Goal: Task Accomplishment & Management: Use online tool/utility

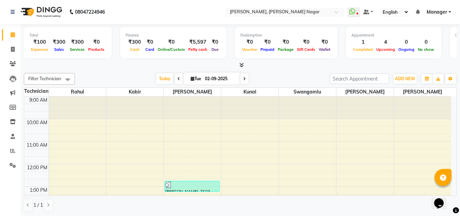
scroll to position [79, 0]
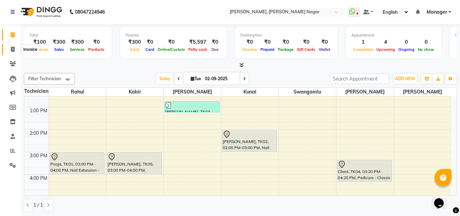
click at [14, 49] on icon at bounding box center [13, 49] width 4 height 5
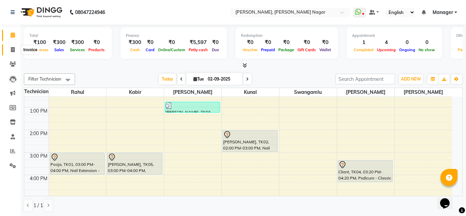
select select "service"
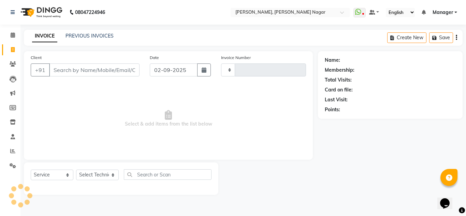
type input "1323"
select select "7686"
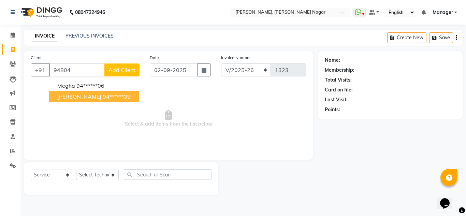
click at [122, 102] on button "[PERSON_NAME] 94******39" at bounding box center [94, 96] width 90 height 11
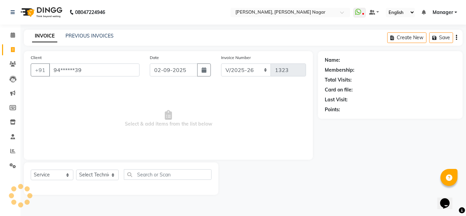
type input "94******39"
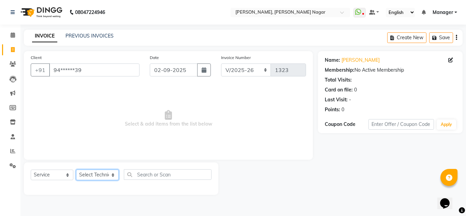
click at [109, 176] on select "Select Technician akki [PERSON_NAME] Sultha Bilal [PERSON_NAME] [PERSON_NAME] k…" at bounding box center [97, 174] width 43 height 11
select select "81675"
click at [76, 169] on select "Select Technician akki [PERSON_NAME] Sultha Bilal [PERSON_NAME] [PERSON_NAME] k…" at bounding box center [97, 174] width 43 height 11
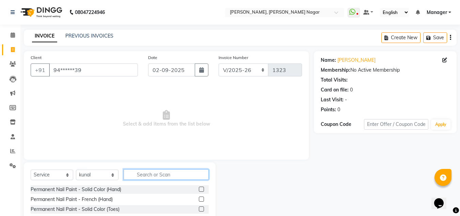
click at [162, 173] on input "text" at bounding box center [166, 174] width 85 height 11
type input "E"
type input "Ac"
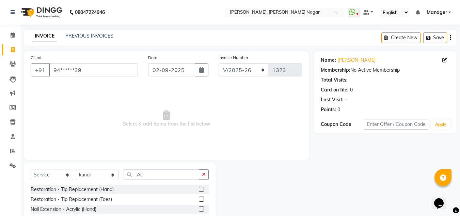
click at [154, 208] on div "Nail Extension - Acrylic (Hand)" at bounding box center [120, 209] width 178 height 9
click at [80, 206] on div "Nail Extension - Acrylic (Hand)" at bounding box center [64, 208] width 66 height 7
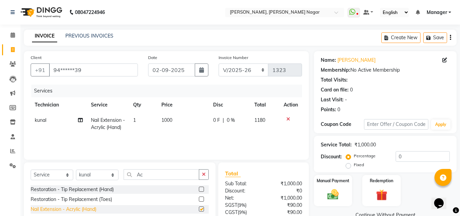
checkbox input "false"
click at [153, 174] on input "Ac" at bounding box center [162, 174] width 76 height 11
type input "A"
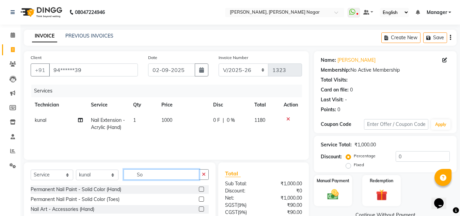
type input "S"
type input "Cat"
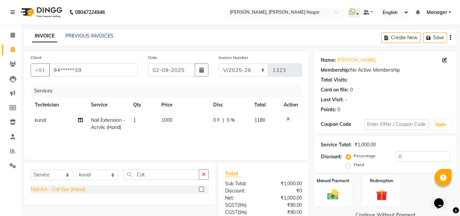
click at [79, 188] on div "Nail Art - Cat Eye (Hand)" at bounding box center [58, 189] width 55 height 7
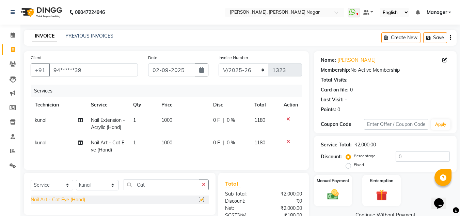
checkbox input "false"
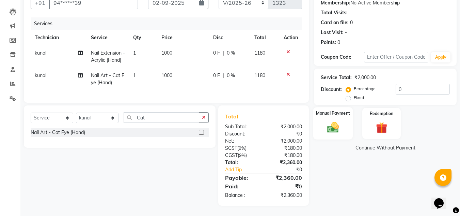
click at [344, 107] on div "Manual Payment" at bounding box center [334, 123] width 40 height 32
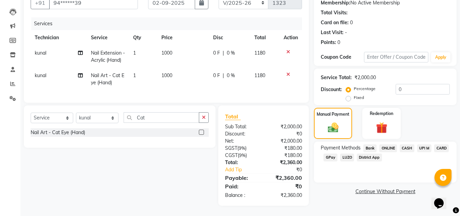
click at [374, 144] on span "Bank" at bounding box center [370, 148] width 13 height 8
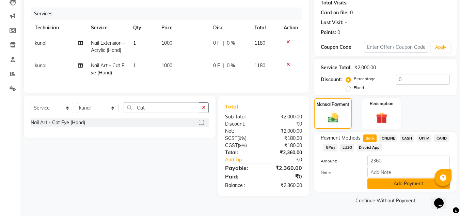
click at [384, 179] on button "Add Payment" at bounding box center [409, 183] width 82 height 11
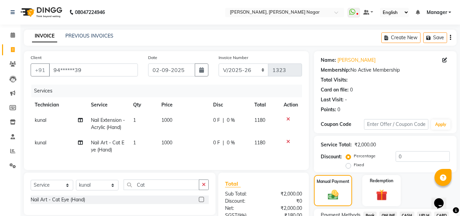
scroll to position [96, 0]
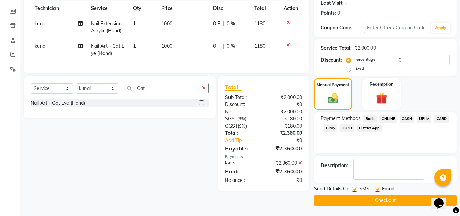
click at [341, 198] on button "Checkout" at bounding box center [385, 200] width 143 height 11
